Goal: Task Accomplishment & Management: Use online tool/utility

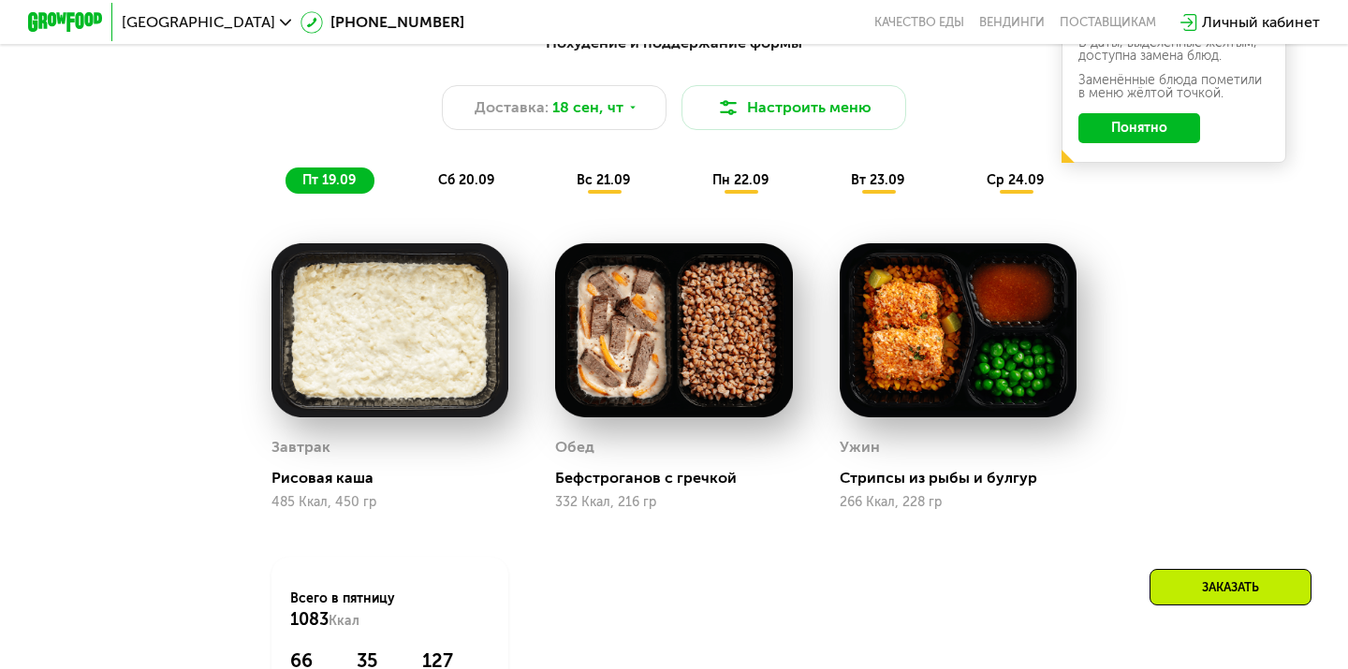
scroll to position [1402, 0]
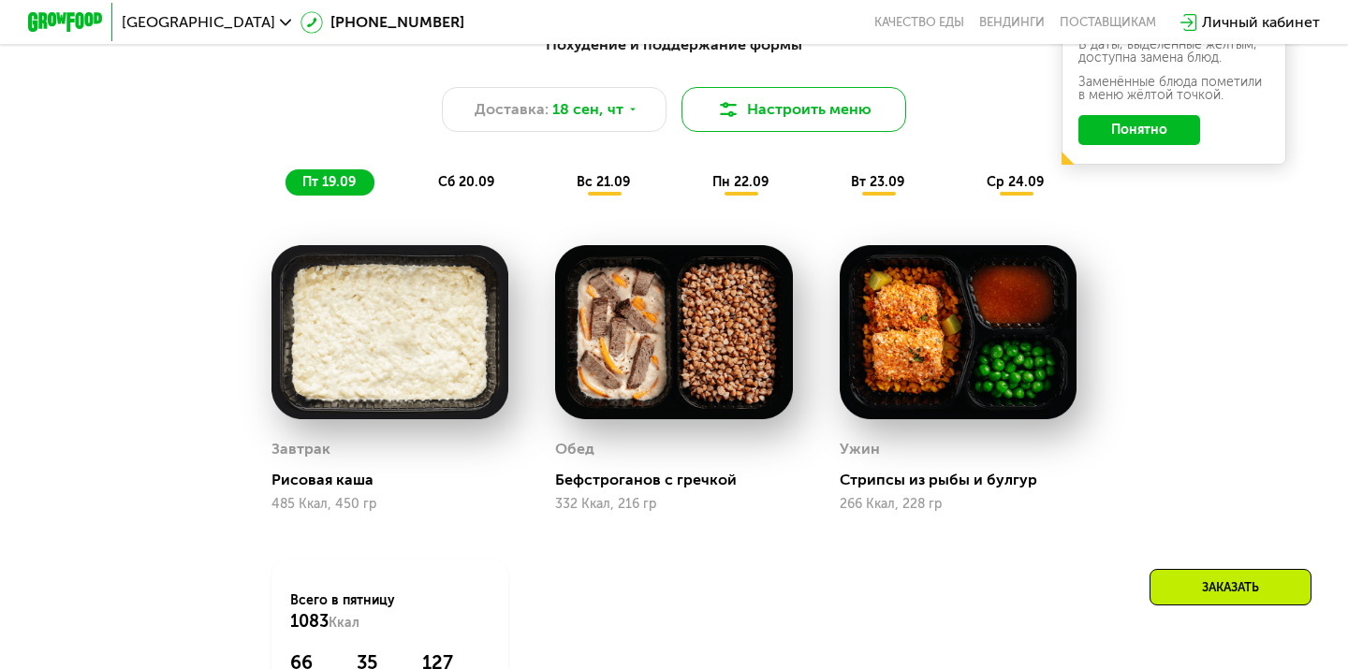
click at [846, 115] on button "Настроить меню" at bounding box center [794, 109] width 225 height 45
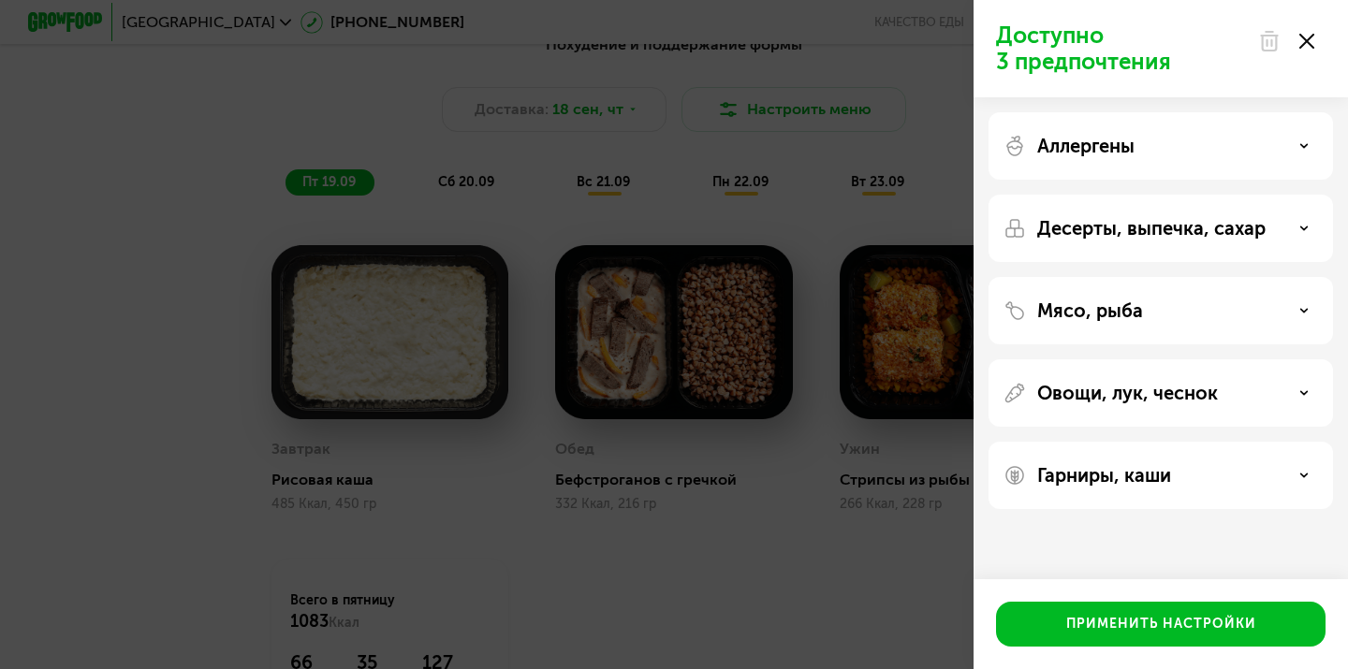
click at [1166, 161] on div "Аллергены" at bounding box center [1161, 145] width 345 height 67
click at [1262, 151] on div "Аллергены" at bounding box center [1161, 146] width 315 height 22
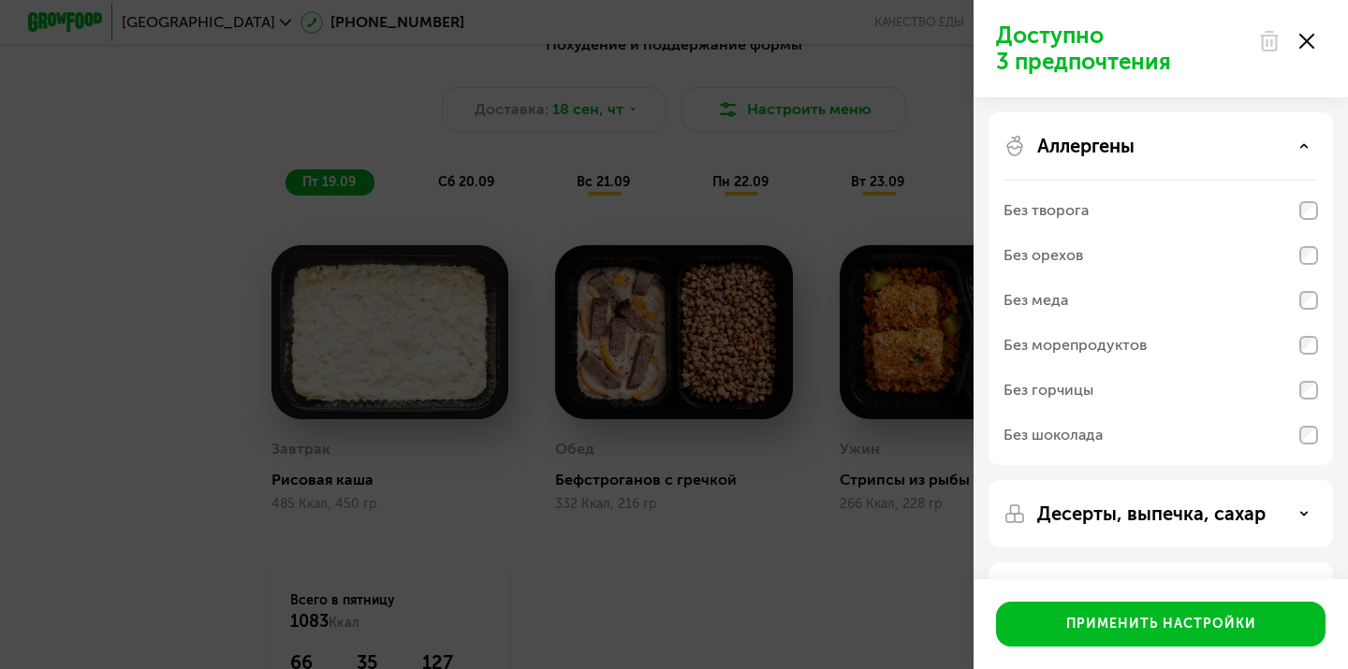
click at [1126, 495] on div "Десерты, выпечка, сахар" at bounding box center [1161, 513] width 345 height 67
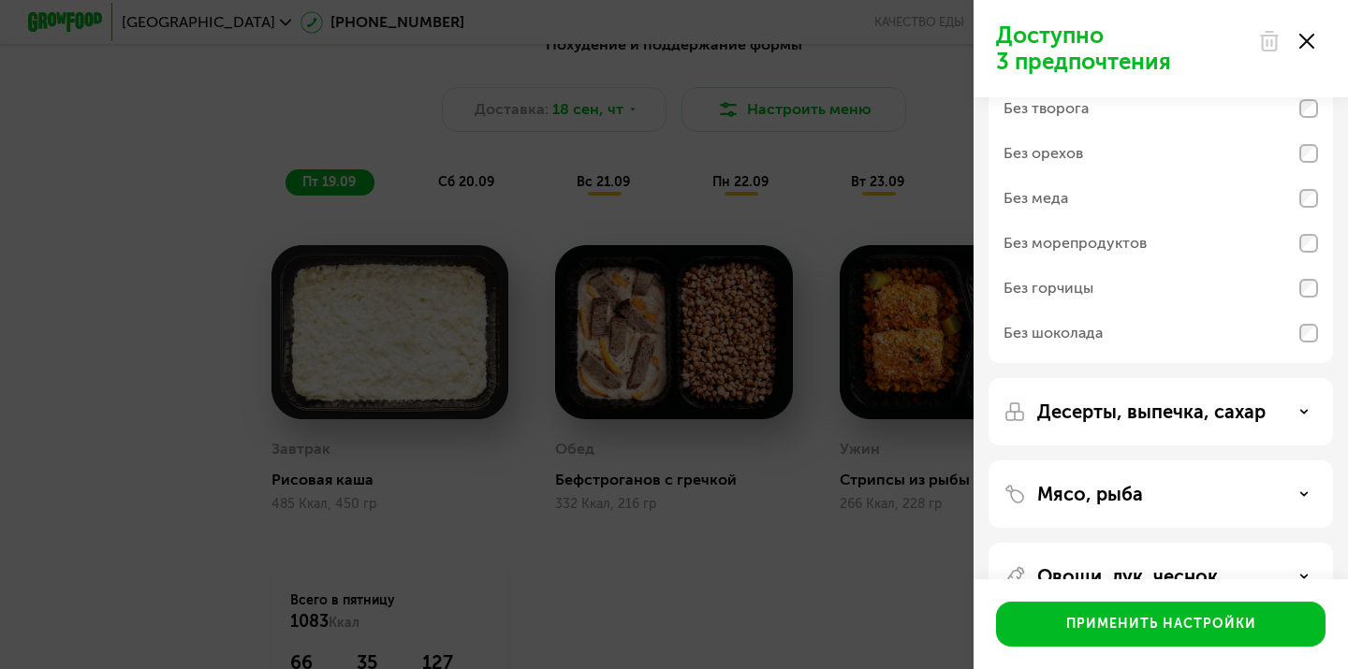
click at [1104, 411] on p "Десерты, выпечка, сахар" at bounding box center [1151, 412] width 228 height 22
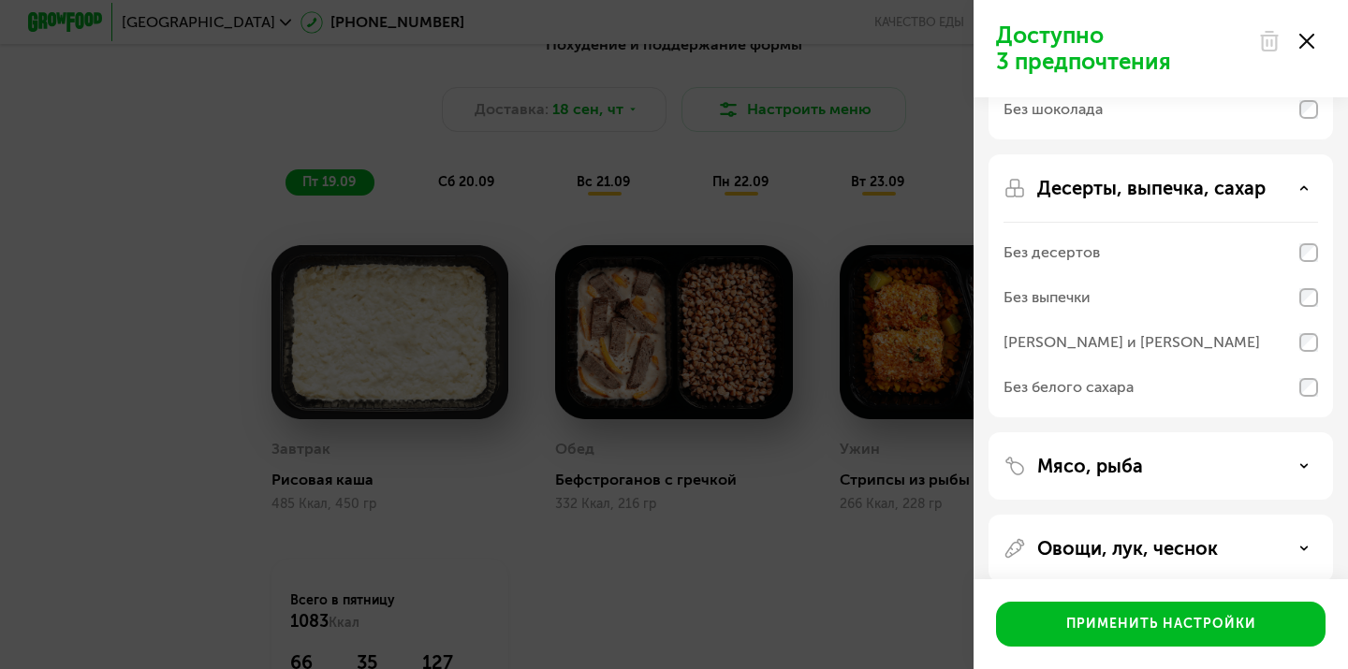
scroll to position [430, 0]
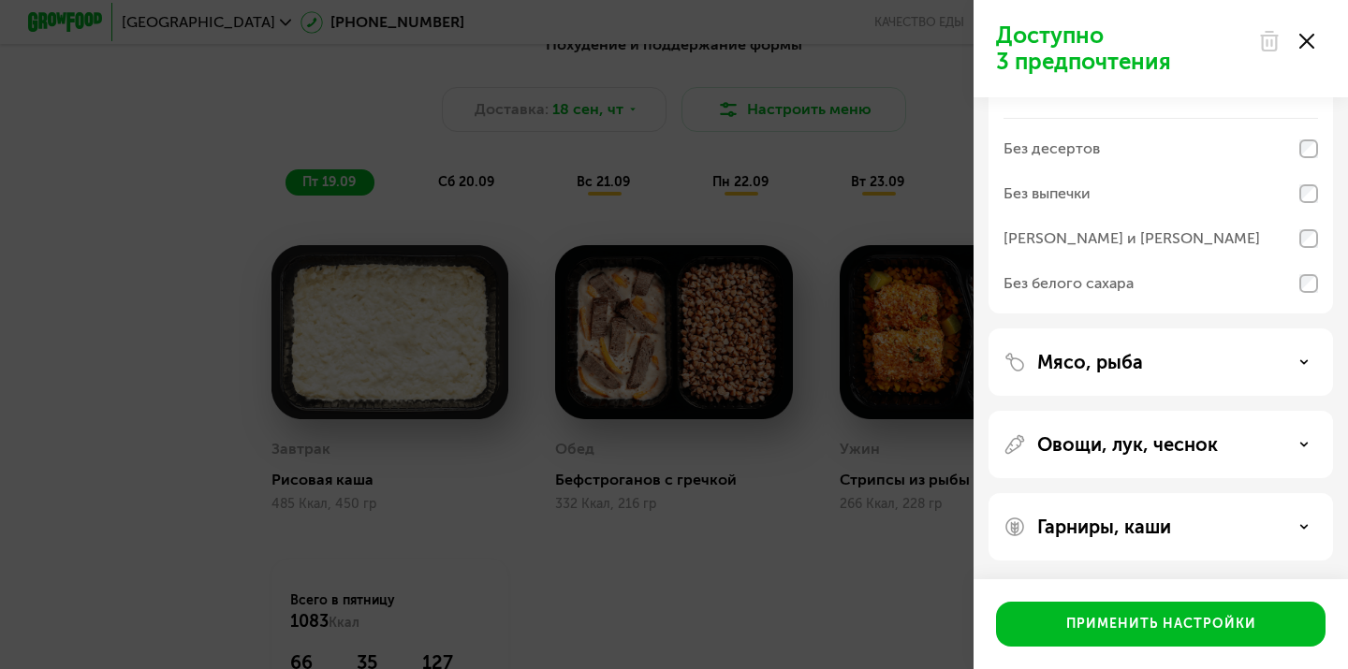
click at [1139, 369] on p "Мясо, рыба" at bounding box center [1090, 362] width 106 height 22
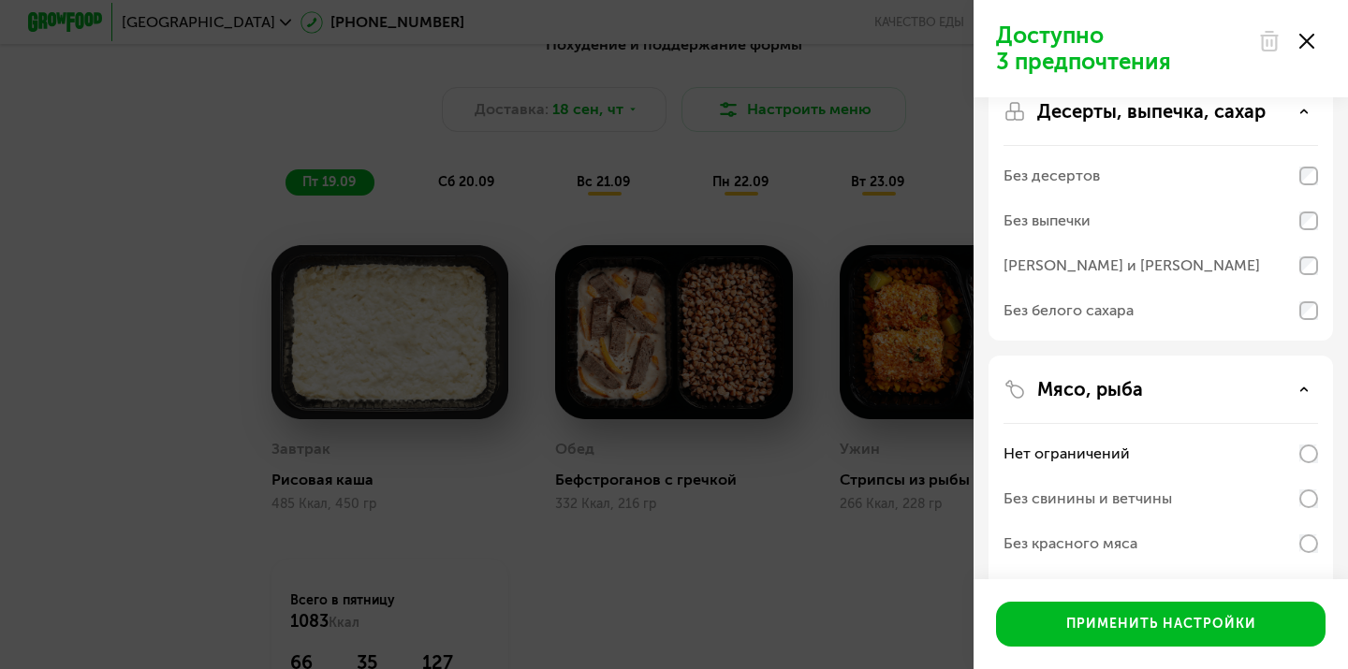
scroll to position [384, 0]
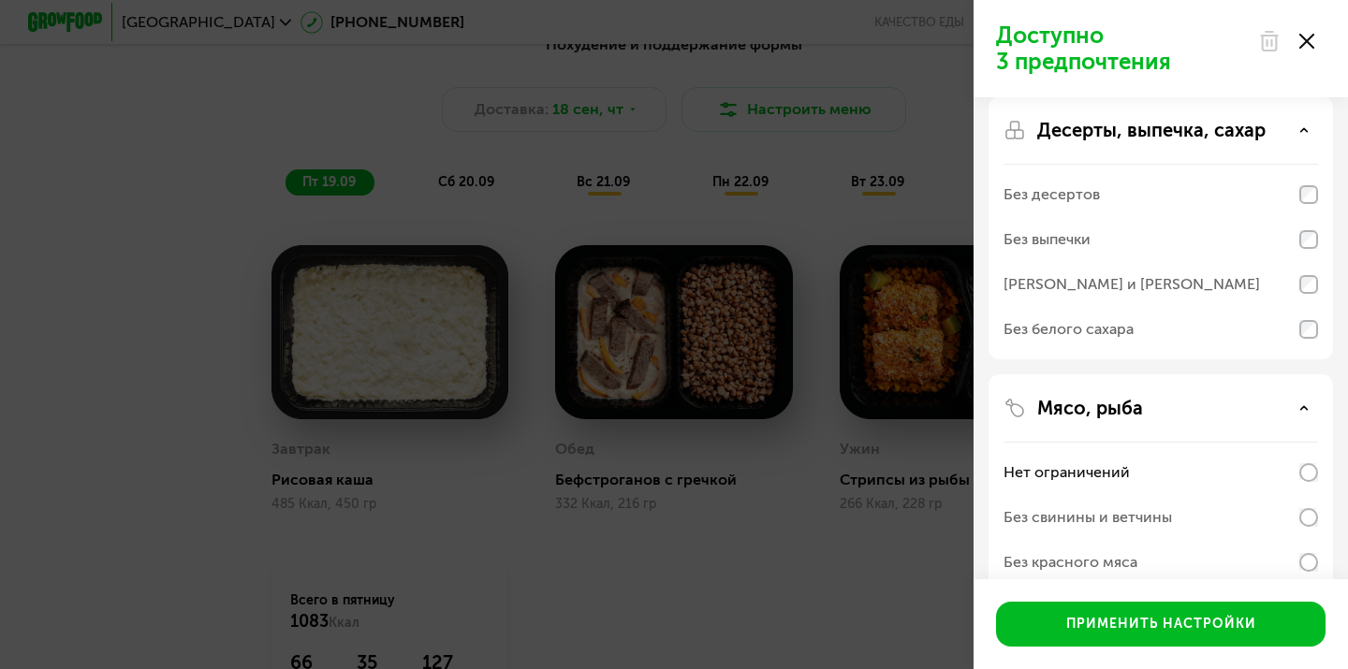
click at [1124, 131] on p "Десерты, выпечка, сахар" at bounding box center [1151, 130] width 228 height 22
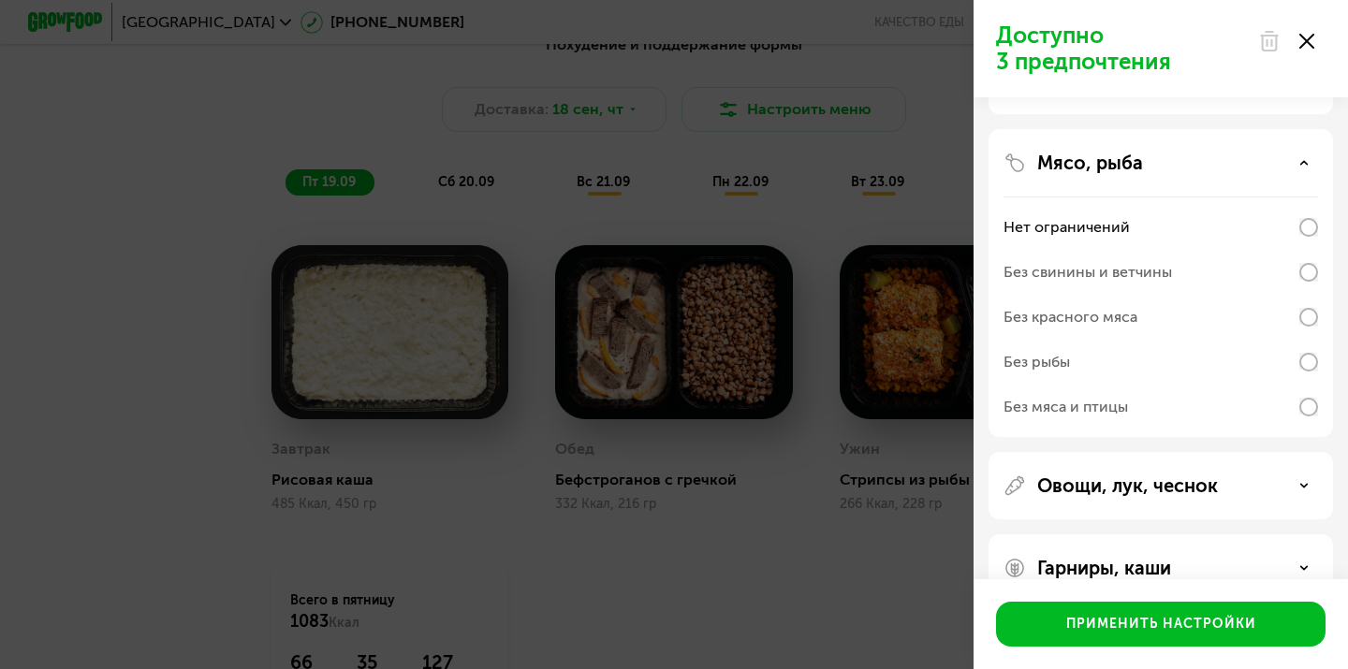
scroll to position [443, 0]
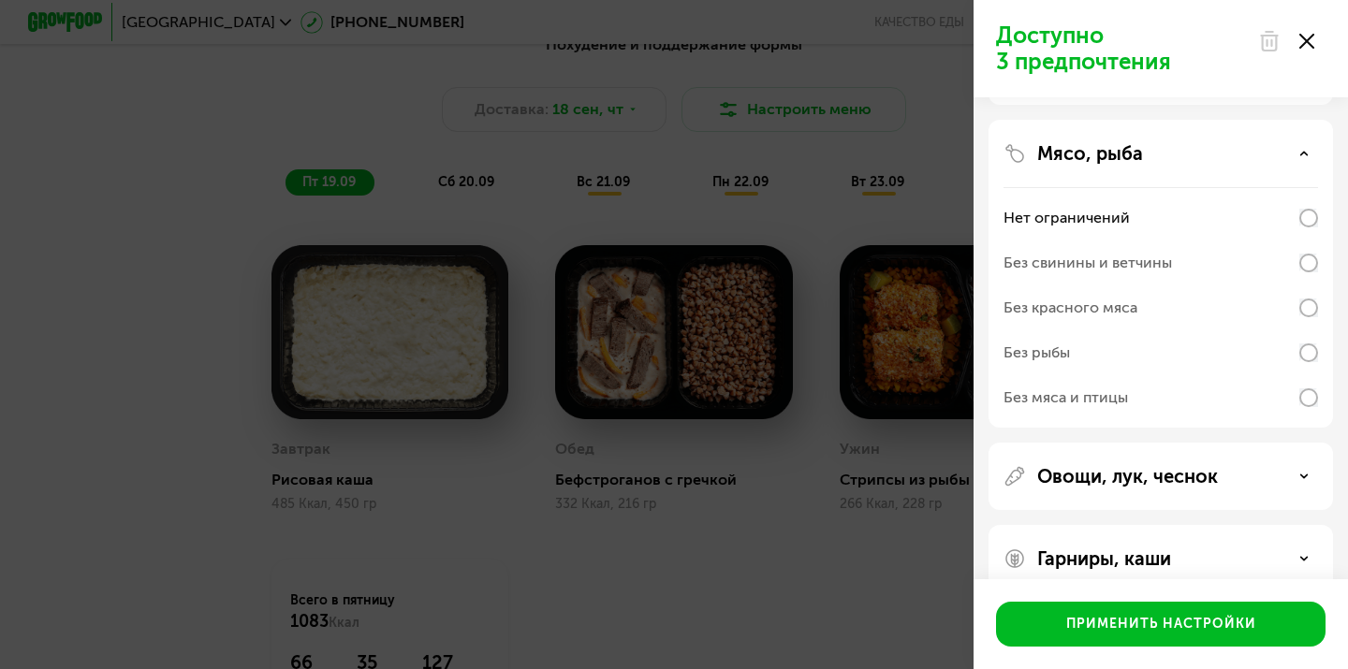
click at [1069, 468] on p "Овощи, лук, чеснок" at bounding box center [1127, 476] width 181 height 22
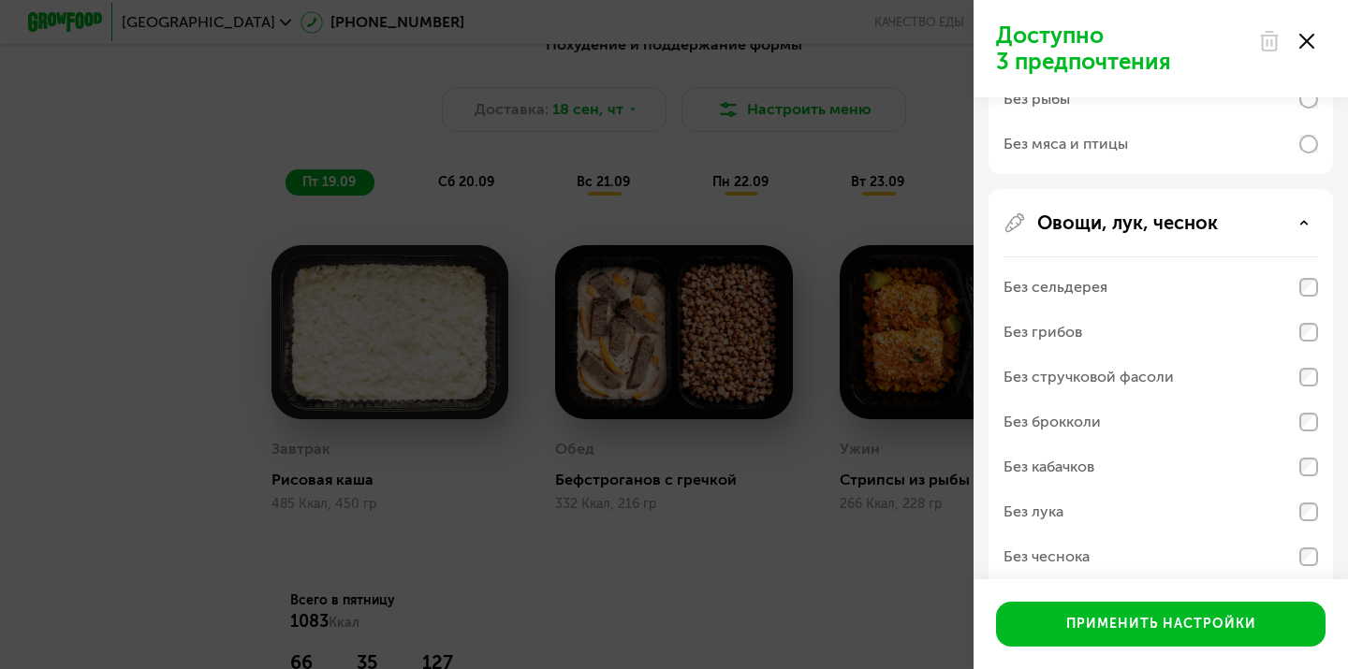
scroll to position [805, 0]
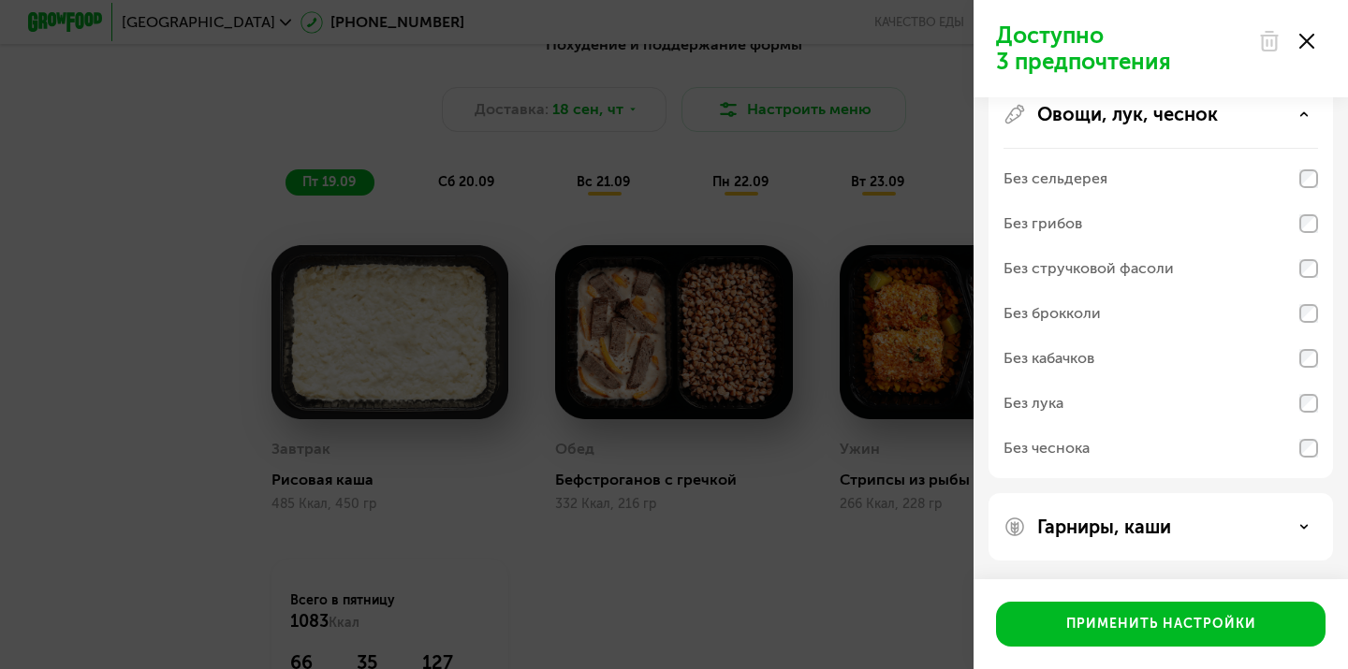
click at [1090, 526] on p "Гарниры, каши" at bounding box center [1104, 527] width 134 height 22
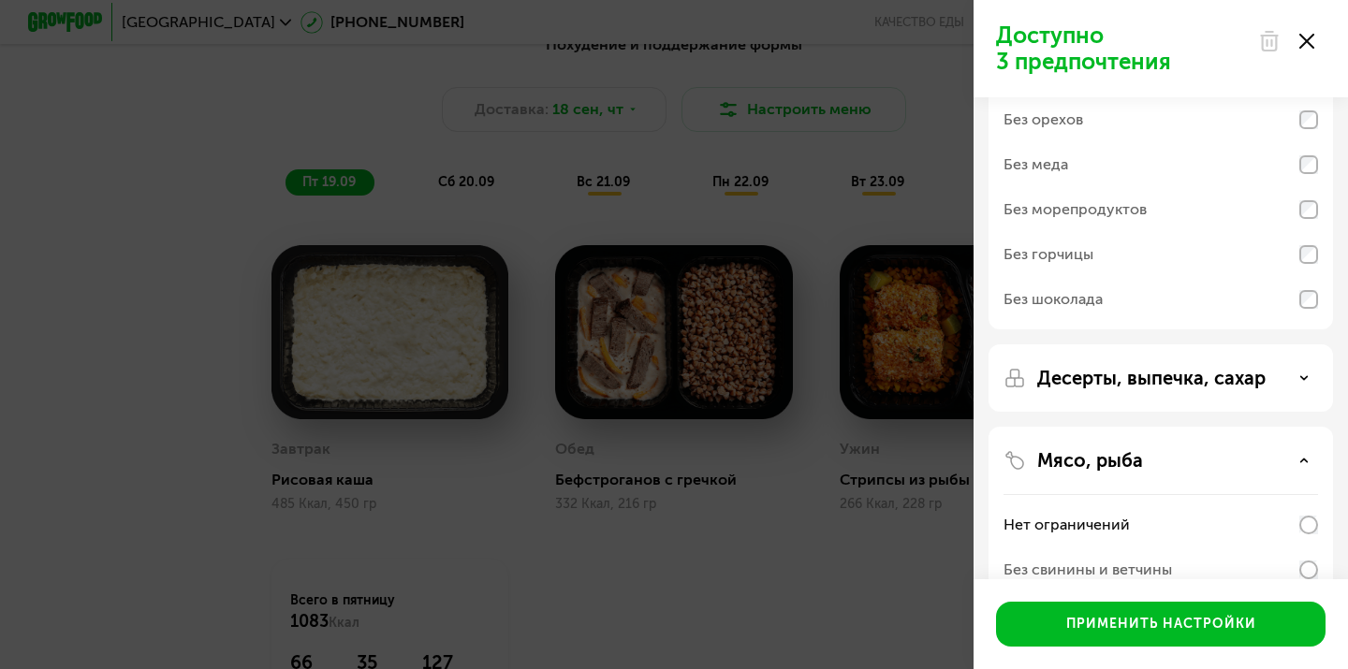
scroll to position [0, 0]
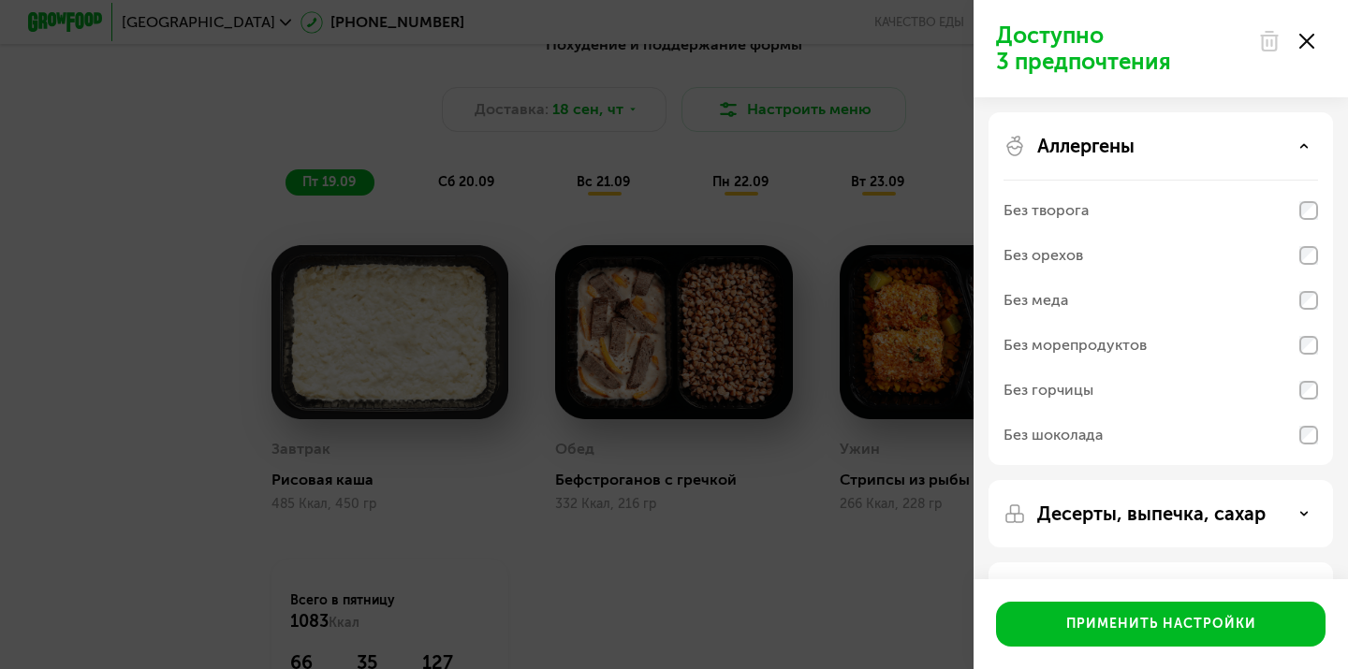
click at [793, 230] on div "Доступно 3 предпочтения Аллергены Без творога Без орехов Без меда Без морепроду…" at bounding box center [674, 334] width 1348 height 669
